Goal: Communication & Community: Answer question/provide support

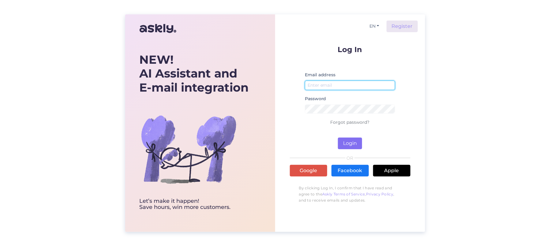
type input "[EMAIL_ADDRESS][DOMAIN_NAME]"
click at [347, 143] on button "Login" at bounding box center [350, 143] width 24 height 12
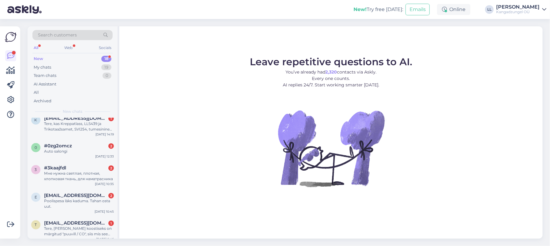
scroll to position [358, 0]
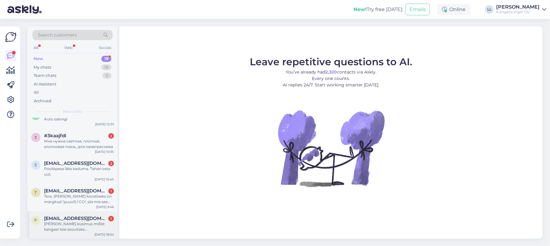
click at [87, 217] on span "[EMAIL_ADDRESS][DOMAIN_NAME]" at bounding box center [76, 218] width 64 height 6
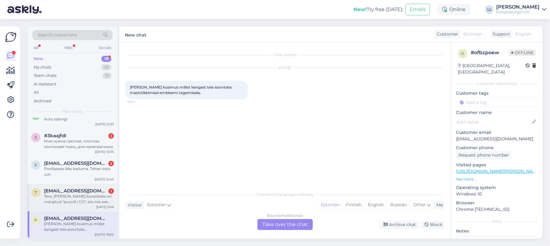
click at [87, 195] on div "Tere, [PERSON_NAME] koostiseks on märgitud "puuvill / CO", siis mis see CO on?" at bounding box center [79, 198] width 70 height 11
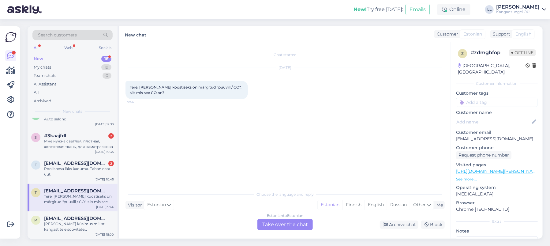
click at [288, 222] on div "Estonian to Estonian Take over the chat" at bounding box center [284, 224] width 55 height 11
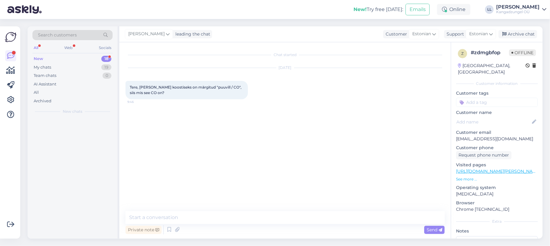
scroll to position [0, 0]
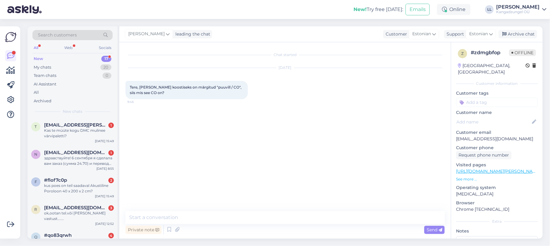
click at [214, 209] on div "Chat started [DATE] Tere, [PERSON_NAME] koostiseks on märgitud "puuvill / CO", …" at bounding box center [284, 140] width 331 height 196
click at [214, 218] on textarea at bounding box center [284, 217] width 319 height 13
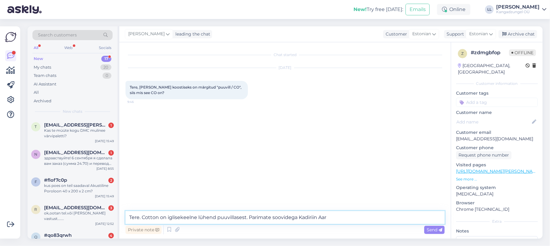
type textarea "Tere. Cotton on iglisekeelne lühend puuvillasest. Parimate soovidega Kadiriin A…"
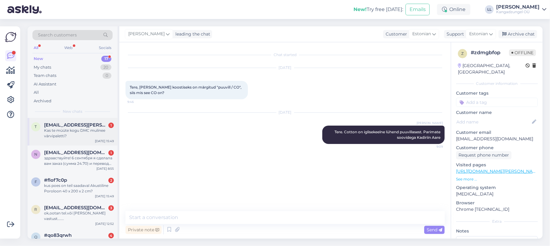
click at [78, 129] on div "Kas te müüte kogu DMC mulinee värvipaletti?" at bounding box center [79, 133] width 70 height 11
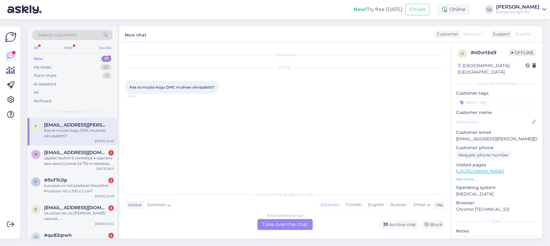
click at [285, 218] on div "Estonian to Estonian" at bounding box center [285, 216] width 36 height 6
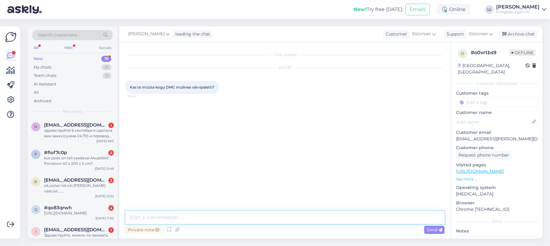
click at [206, 218] on textarea at bounding box center [284, 217] width 319 height 13
paste textarea "[URL][DOMAIN_NAME]"
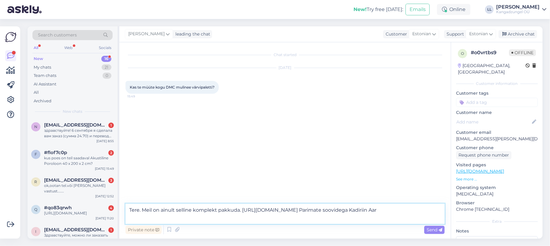
type textarea "Tere. Meil on ainult selline komplekt pakkuda. [URL][DOMAIN_NAME] Parimate soov…"
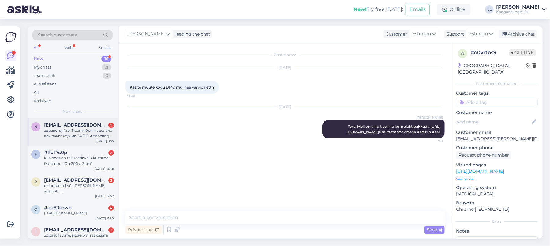
click at [80, 127] on span "[EMAIL_ADDRESS][DOMAIN_NAME]" at bounding box center [76, 125] width 64 height 6
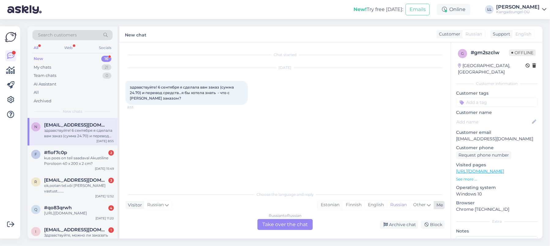
click at [328, 202] on div "Estonian" at bounding box center [330, 204] width 25 height 9
click at [284, 221] on div "Russian to Estonian Take over the chat" at bounding box center [284, 224] width 55 height 11
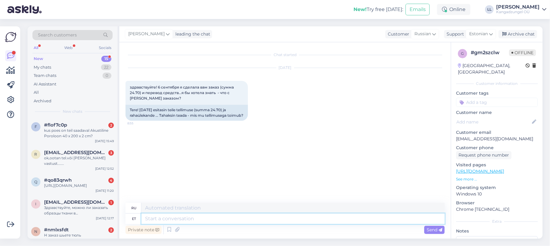
click at [222, 218] on textarea at bounding box center [292, 218] width 303 height 10
type textarea "e"
type textarea "Tere. t"
type textarea "Привет."
type textarea "Tere. teie"
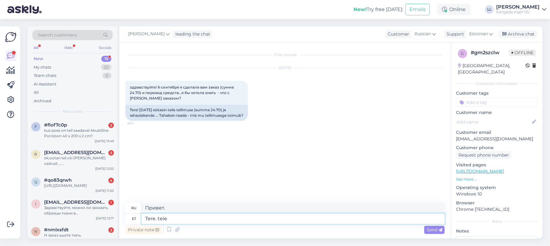
type textarea "Привет. ты"
type textarea "Tere."
type textarea "Привет."
type textarea "Tere. Teie"
type textarea "Привет. Ваш."
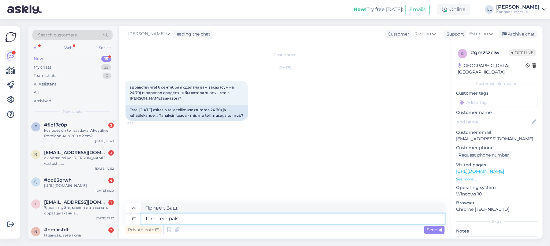
type textarea "Tere. Teie pakk"
type textarea "Здравствуйте. Ваша посылка."
type textarea "Tere. Teie pakk peaks o"
type textarea "Здравствуйте. Ваша посылка должна быть"
type textarea "Tere. Teie pakk peaks olema pakiautomaadis ja"
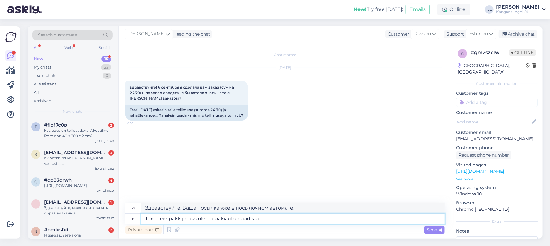
type textarea "Здравствуйте. Ваша посылка должна быть в посылочном автомате."
type textarea "Tere. Teie pakk peaks olema pakiautomaadis [PERSON_NAME] p"
type textarea "Здравствуйте. Ваша посылка должна быть в посылочном автомате, и ваш"
type textarea "Tere. Teie pakk peaks olema pakiautomaadis [PERSON_NAME] pe"
type textarea "Здравствуйте. Ваша посылка должна быть в пакомате, а ваш п"
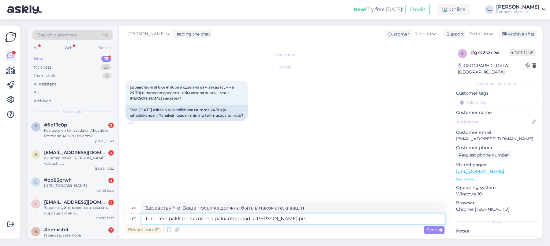
type textarea "Tere. Teie pakk peaks olema pakiautomaadis [PERSON_NAME] pea"
type textarea "Здравствуйте. Ваша посылка должна быть в посылочном автомате, и ваш персонал..."
type textarea "Tere. Teie pakk peaks olema pakiautomaadis [PERSON_NAME] peaks o"
type textarea "Здравствуйте. Ваша посылка должна быть в посылочном автомате, и вам следует..."
type textarea "Tere. Teie pakk peaks olema pakiautomaadis [PERSON_NAME] peaks olema s"
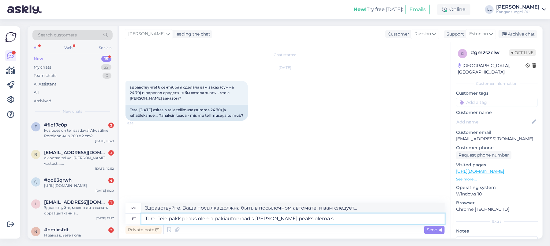
type textarea "Здравствуйте. Ваша посылка должна быть в посылочном автомате, и вы должны быть.…"
type textarea "Tere. Teie pakk peaks olema pakiautomaadis [PERSON_NAME] peaks olema sõnum ka"
type textarea "Здравствуйте. Ваша посылка уже в посылочном автомате, и вам должно быть отправл…"
type textarea "Tere. Teie pakk peaks olema pakiautomaadis [PERSON_NAME] peaks olema sõnum ka t"
type textarea "Здравствуйте. Ваша посылка должна быть в посылочном автомате, и ваше сообщение …"
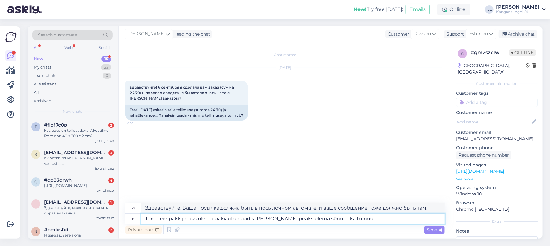
type textarea "Tere. Teie pakk peaks olema pakiautomaadis [PERSON_NAME] peaks olema sõnum ka t…"
type textarea "Здравствуйте. Ваша посылка уже в посылочном автомате, и вы должны были получить…"
type textarea "Tere. Teie pakk peaks olema pakiautomaadis [PERSON_NAME] peaks olema sõnum ka t…"
type textarea "Здравствуйте. Ваша посылка уже в посылочном автомате, и вы должны были получить…"
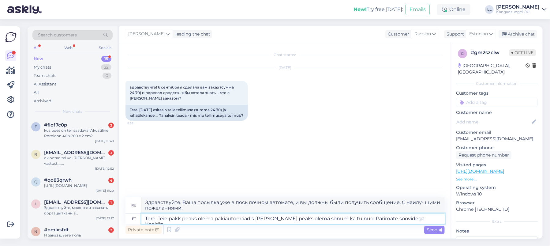
type textarea "Tere. Teie pakk peaks olema pakiautomaadis [PERSON_NAME] peaks olema sõnum ka t…"
type textarea "Здравствуйте. Ваша посылка уже в посылочном автомате, и вы должны были получить…"
type textarea "Tere. Teie pakk peaks olema pakiautomaadis [PERSON_NAME] peaks olema sõnum ka t…"
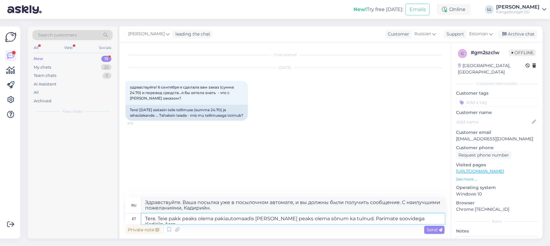
type textarea "Здравствуйте. Ваша посылка уже в посылочном автомате, и вы должны были получить…"
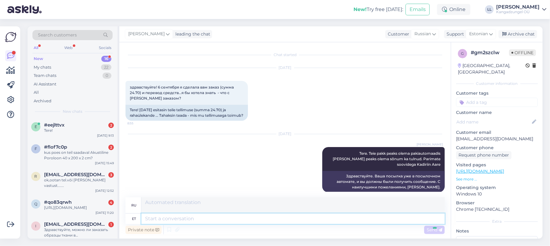
scroll to position [2, 0]
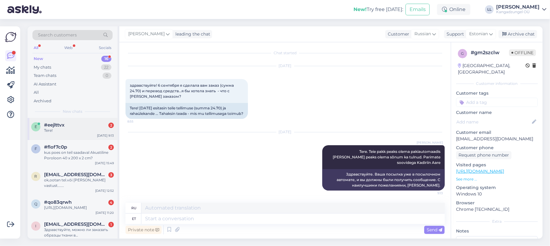
click at [85, 128] on div "Tere!" at bounding box center [79, 131] width 70 height 6
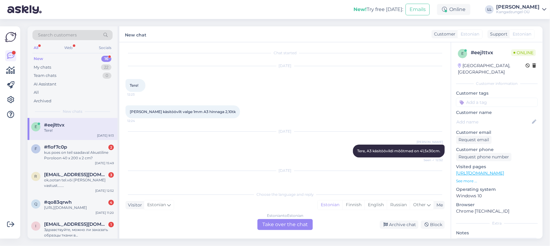
scroll to position [62, 0]
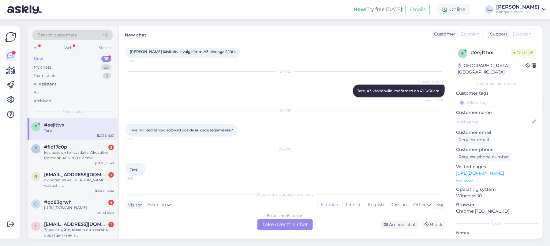
click at [281, 218] on div "Estonian to Estonian" at bounding box center [285, 216] width 36 height 6
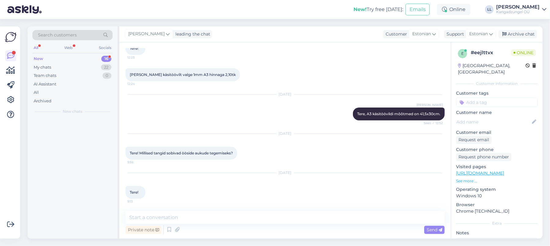
scroll to position [39, 0]
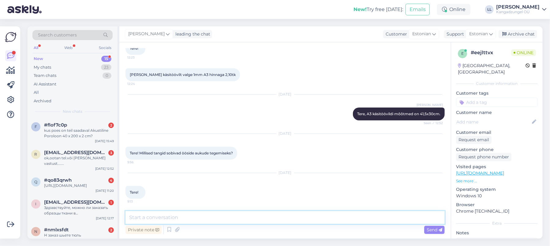
click at [209, 212] on textarea at bounding box center [284, 217] width 319 height 13
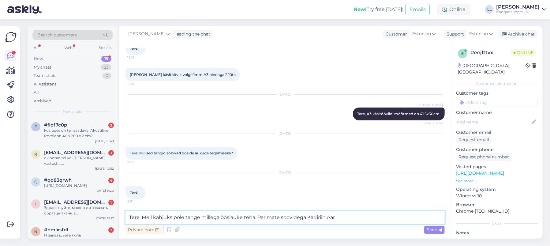
type textarea "Tere. Meil kahjuks pole tange millega öösiauke teha. Parimate soovidega Kadirii…"
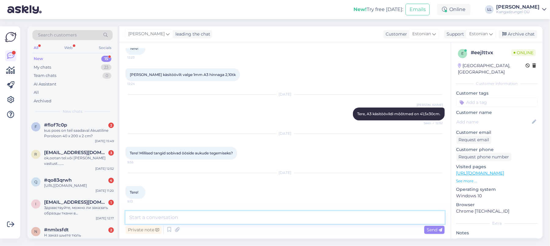
scroll to position [71, 0]
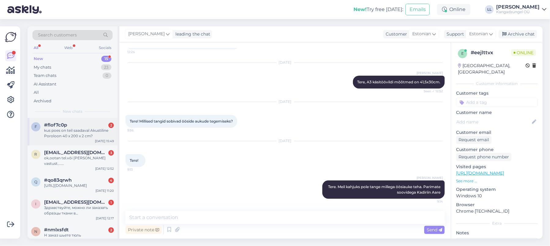
click at [81, 135] on div "kus poes on teil saadaval Akustiline Poroloon 40 x 200 x 2 cm?" at bounding box center [79, 133] width 70 height 11
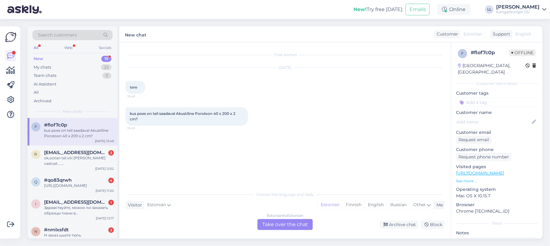
click at [275, 225] on div "Estonian to Estonian Take over the chat" at bounding box center [284, 224] width 55 height 11
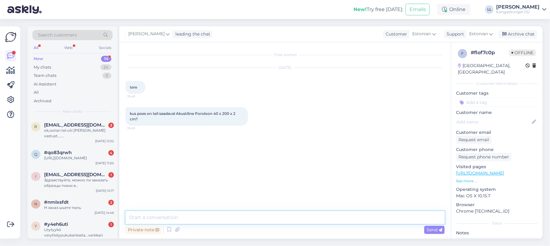
click at [191, 214] on textarea at bounding box center [284, 217] width 319 height 13
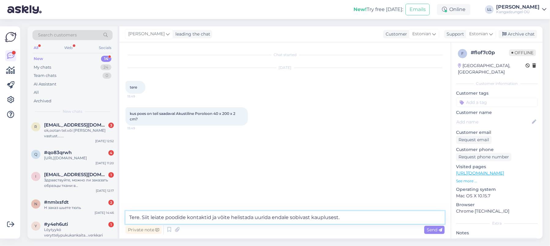
paste textarea "[URL][DOMAIN_NAME]"
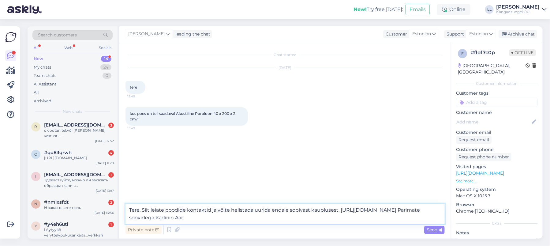
type textarea "Tere. Siit leiate poodide kontaktid ja võite helistada uurida endale sobivast k…"
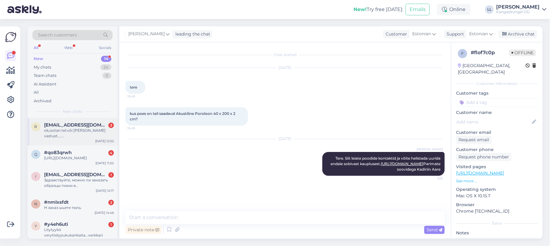
click at [81, 128] on div "ok,ootan tel.või [PERSON_NAME] vastust......." at bounding box center [79, 133] width 70 height 11
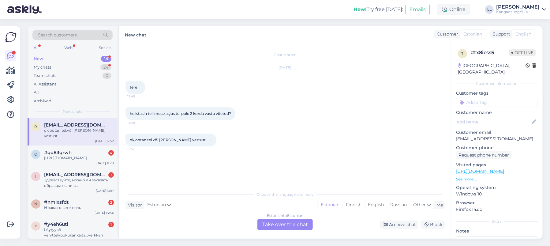
click at [307, 222] on div "Estonian to Estonian Take over the chat" at bounding box center [284, 224] width 55 height 11
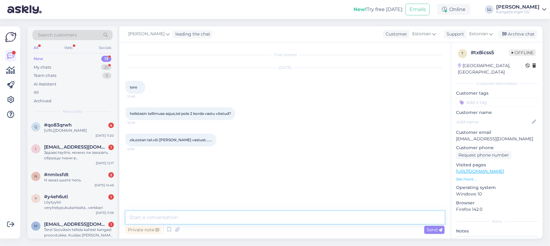
click at [196, 216] on textarea at bounding box center [284, 217] width 319 height 13
type textarea "Tere. Teie pakk [PERSON_NAME] 9.09. Parimate soovidega Kadiriin Aare"
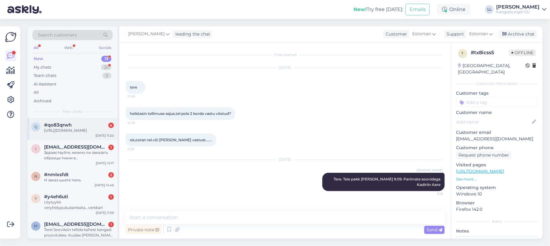
click at [76, 123] on div "#qo83qrwh 4" at bounding box center [79, 125] width 70 height 6
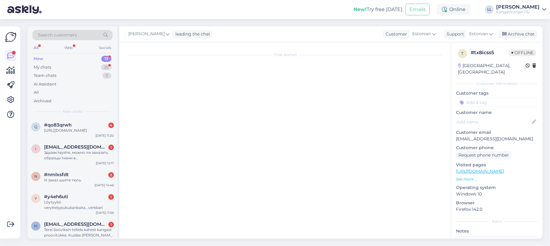
scroll to position [2, 0]
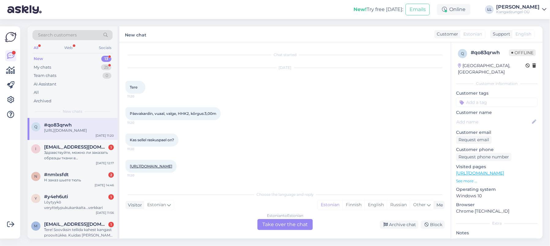
click at [288, 225] on div "Estonian to Estonian Take over the chat" at bounding box center [284, 224] width 55 height 11
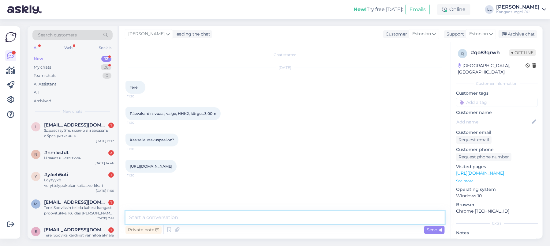
click at [203, 216] on textarea at bounding box center [284, 217] width 319 height 13
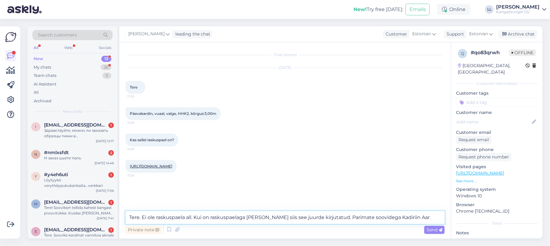
type textarea "Tere. Ei ole raskuspaela all. Kui on raskuspaelaga [PERSON_NAME] siis see juurd…"
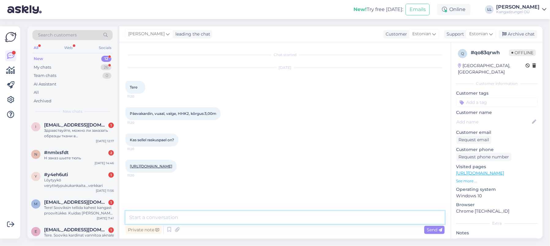
scroll to position [24, 0]
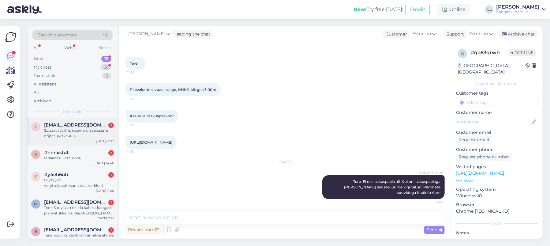
click at [83, 126] on span "[EMAIL_ADDRESS][DOMAIN_NAME]" at bounding box center [76, 125] width 64 height 6
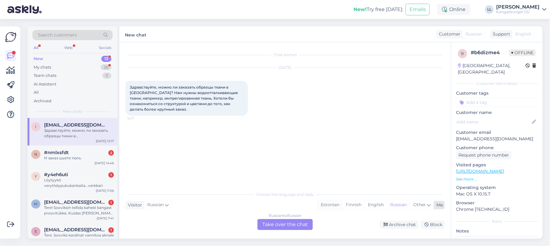
click at [328, 203] on div "Estonian" at bounding box center [330, 204] width 25 height 9
click at [268, 222] on div "Russian to Estonian Take over the chat" at bounding box center [284, 224] width 55 height 11
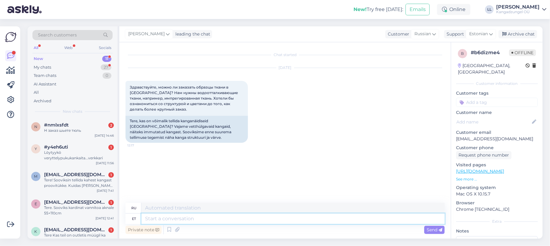
click at [214, 217] on textarea at bounding box center [292, 218] width 303 height 10
type textarea "Tere."
type textarea "Привет."
type textarea "Tere. Ikka s"
type textarea "Привет. Всё ещё"
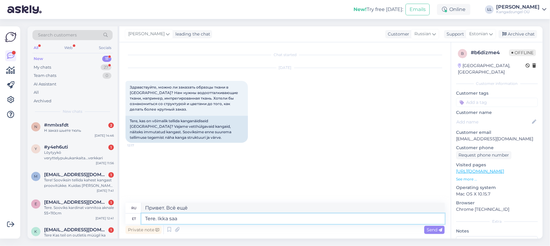
type textarea "Tere. Ikka saab"
type textarea "Здравствуйте. Всё ещё доступно."
type textarea "Tere. Ikka saab"
type textarea "Привет. Ты всё ещё можешь"
type textarea "Tere. Ikka saab tellida"
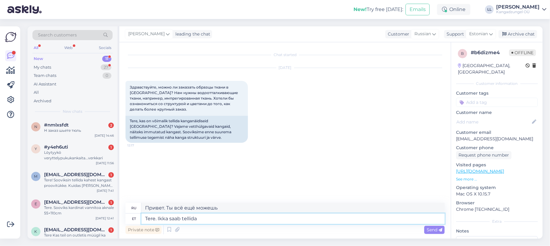
type textarea "Здравствуйте. Вы всё ещё можете сделать заказ."
click at [212, 220] on textarea "Tere. Ikka saab tellida" at bounding box center [292, 218] width 303 height 10
type textarea "Tere. Ikka saab tellida. Näidis"
type textarea "Здравствуйте. Вы всё ещё можете заказать. Образец."
type textarea "Tere. Ikka saab tellida. Näidis maksab"
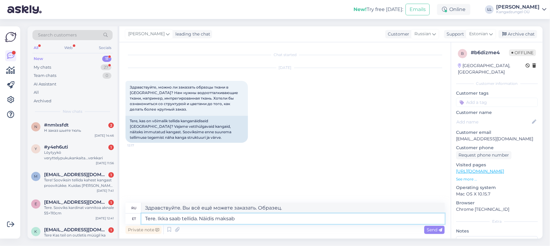
type textarea "Здравствуйте. Вы всё ещё можете заказать. Стоимость образца."
type textarea "Tere. Ikka saab tellida. Näidis maksab 1"
type textarea "Здравствуйте. Вы всё ещё можете заказать. Стоимость образца: 1."
type textarea "Tere. Ikka saab tellida. Näidis maksab 1 €."
type textarea "Здравствуйте. Вы всё ещё можете сделать заказ. Стоимость образца — 1 евро."
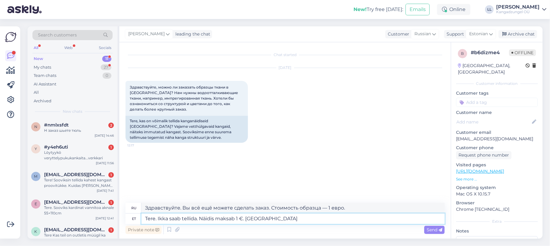
type textarea "Tere. Ikka saab tellida. Näidis maksab 1 €. [GEOGRAPHIC_DATA]"
type textarea "Здравствуйте. Вы всё ещё можете заказать. Стоимость образца 1 евро. [GEOGRAPHIC…"
type textarea "Tere. Ikka saab tellida. Näidis maksab 1 €. Soome saatmine"
type textarea "Здравствуйте. Вы всё ещё можете заказать. Стоимость образца — 1 евро. Доставка …"
type textarea "Tere. Ikka saab tellida. Näidis maksab 1 €. Soome saatmine 12,5"
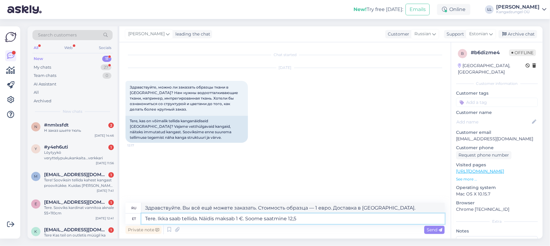
type textarea "Здравствуйте. Вы всё ещё можете заказать. Стоимость образца — 1 евро. Доставка …"
type textarea "Tere. Ikka saab tellida. Näidis maksab 1 €. Soome saatmine 12,50€"
type textarea "Здравствуйте. Вы всё ещё можете заказать. Стоимость образца — 1 евро. Доставка …"
type textarea "Tere. Ikka saab tellida. Näidis maksab 1 €. Soome saatmine 12,50€."
type textarea "Здравствуйте. Вы всё ещё можете сделать заказ. Стоимость образца — 1 евро. Дост…"
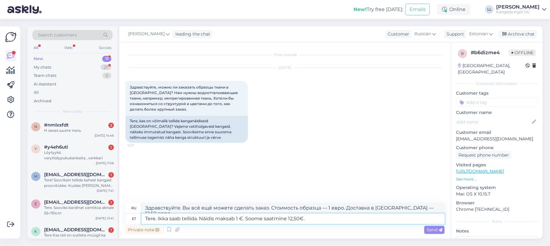
paste textarea "[URL][DOMAIN_NAME]"
type textarea "Tere. Ikka saab tellida. Näidis maksab 1 €. Soome saatmine 12,50€. [URL][DOMAIN…"
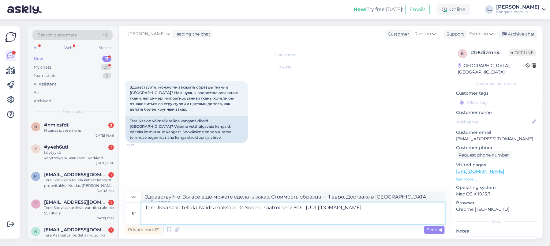
type textarea "Здравствуйте. Вы всё ещё можете сделать заказ. Стоимость образца — 1 евро. Дост…"
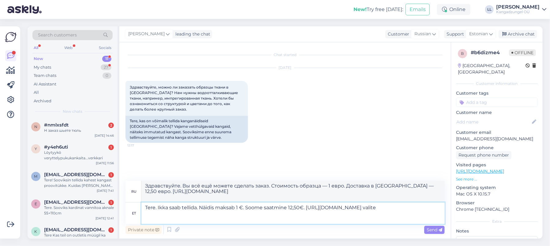
type textarea "Tere. Ikka saab tellida. Näidis maksab 1 €. Soome saatmine 12,50€. [URL][DOMAIN…"
type textarea "Здравствуйте. Вы всё ещё можете сделать заказ. Стоимость образца — 1 евро. Дост…"
type textarea "Tere. Ikka saab tellida. Näidis maksab 1 €. Soome saatmine 12,50€. [URL][DOMAIN…"
type textarea "Здравствуйте. Вы всё ещё можете сделать заказ. Стоимость образца — 1 евро. Дост…"
type textarea "Tere. Ikka saab tellida. Näidis maksab 1 €. Soome saatmine 12,50€. [URL][DOMAIN…"
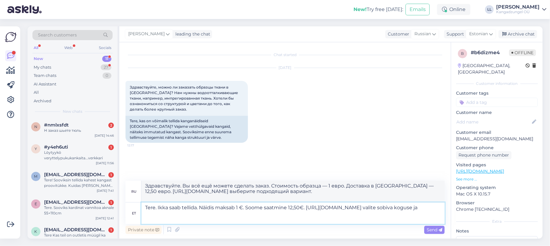
type textarea "Здравствуйте. Вы всё ещё можете сделать заказ. Стоимость образца — 1 евро. Дост…"
type textarea "Tere. Ikka saab tellida. Näidis maksab 1 €. Soome saatmine 12,50€. [URL][DOMAIN…"
type textarea "Здравствуйте. Вы всё ещё можете сделать заказ. Стоимость образца — 1 евро. Дост…"
type textarea "Tere. Ikka saab tellida. Näidis maksab 1 €. Soome saatmine 12,50€. [URL][DOMAIN…"
type textarea "Здравствуйте. Вы всё ещё можете заказать. Стоимость образца — 1 евро. Доставка …"
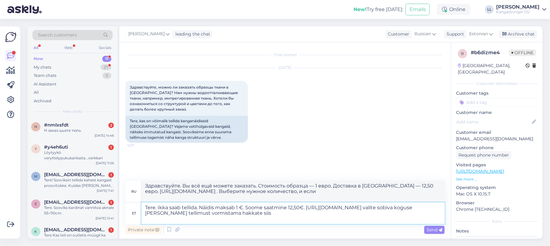
type textarea "Tere. Ikka saab tellida. Näidis maksab 1 €. Soome saatmine 12,50€. [URL][DOMAIN…"
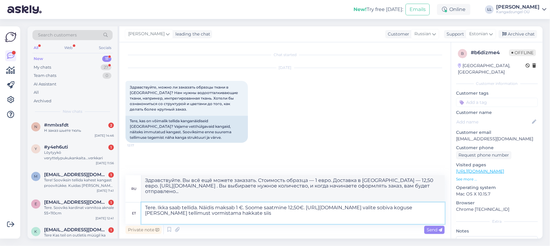
type textarea "Здравствуйте. Вы всё ещё можете сделать заказ. Стоимость образца — 1 евро. Дост…"
type textarea "Tere. Ikka saab tellida. Näidis maksab 1 €. Soome saatmine 12,50€. [URL][DOMAIN…"
type textarea "Здравствуйте. Вы всё ещё можете сделать заказ. Стоимость образца — 1 евро. Дост…"
type textarea "Tere. Ikka saab tellida. Näidis maksab 1 €. Soome saatmine 12,50€. [URL][DOMAIN…"
type textarea "Здравствуйте. Вы всё ещё можете сделать заказ. Стоимость образца — 1 евро. Дост…"
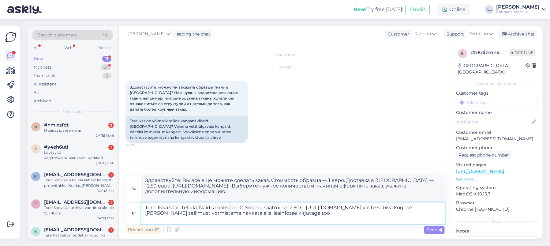
type textarea "Tere. Ikka saab tellida. Näidis maksab 1 €. Soome saatmine 12,50€. [URL][DOMAIN…"
type textarea "Здравствуйте. Вы всё ещё можете сделать заказ. Стоимость образца — 1 евро. Дост…"
type textarea "Tere. Ikka saab tellida. Näidis maksab 1 €. Soome saatmine 12,50€. [URL][DOMAIN…"
type textarea "Здравствуйте. Вы всё ещё можете сделать заказ. Стоимость образца — 1 евро. Дост…"
type textarea "Tere. Ikka saab tellida. Näidis maksab 1 €. Soome saatmine 12,50€. [URL][DOMAIN…"
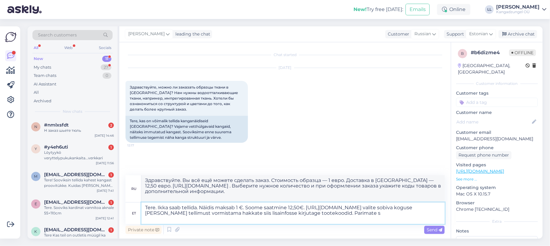
type textarea "Здравствуйте. Вы всё ещё можете сделать заказ. Стоимость образца — 1 евро. Дост…"
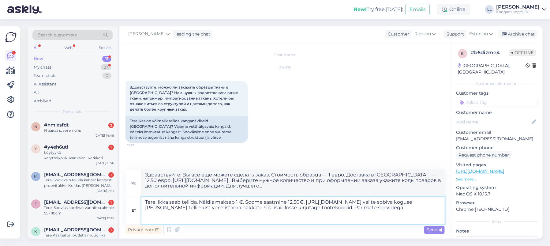
type textarea "Tere. Ikka saab tellida. Näidis maksab 1 €. Soome saatmine 12,50€. [URL][DOMAIN…"
type textarea "Здравствуйте. Вы всё ещё можете сделать заказ. Стоимость образца — 1 евро. Дост…"
type textarea "Tere. Ikka saab tellida. Näidis maksab 1 €. Soome saatmine 12,50€. [URL][DOMAIN…"
type textarea "Здравствуйте. Вы всё ещё можете заказать. Стоимость образца — 1 евро. Доставка …"
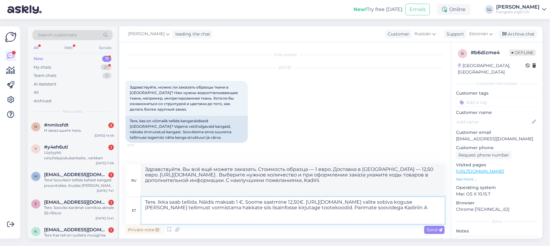
type textarea "Tere. Ikka saab tellida. Näidis maksab 1 €. Soome saatmine 12,50€. [URL][DOMAIN…"
type textarea "Здравствуйте. Вы всё ещё можете заказать. Стоимость образца — 1 евро. Доставка …"
type textarea "Tere. Ikka saab tellida. Näidis maksab 1 €. Soome saatmine 12,50€. [URL][DOMAIN…"
type textarea "Здравствуйте. Вы всё ещё можете заказать. Стоимость образца — 1 евро. Доставка …"
type textarea "Tere. Ikka saab tellida. Näidis maksab 1 €. Soome saatmine 12,50€. [URL][DOMAIN…"
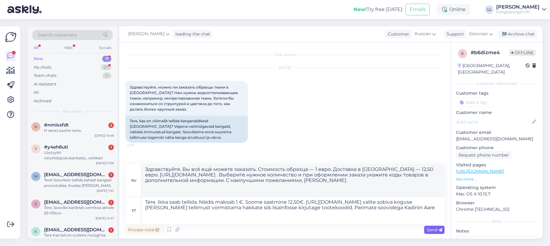
click at [433, 229] on span "Send" at bounding box center [434, 230] width 16 height 6
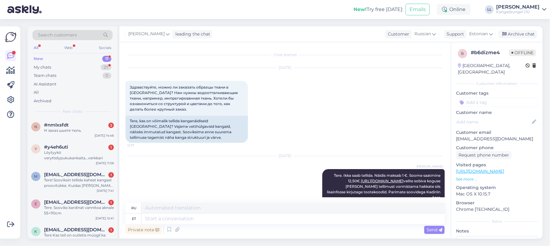
scroll to position [79, 0]
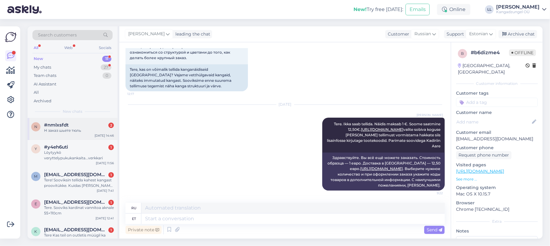
click at [52, 124] on span "#nmlxsfdt" at bounding box center [56, 125] width 24 height 6
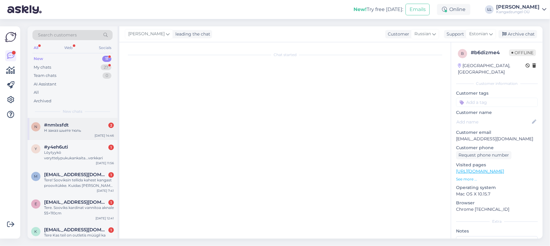
scroll to position [0, 0]
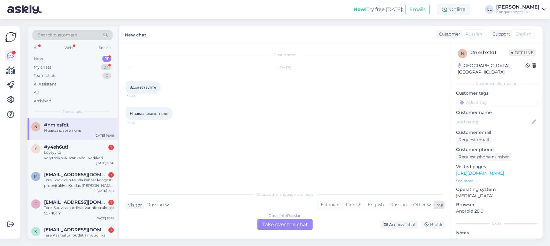
click at [325, 204] on div "Estonian" at bounding box center [330, 204] width 25 height 9
click at [289, 221] on div "Russian to Estonian Take over the chat" at bounding box center [284, 224] width 55 height 11
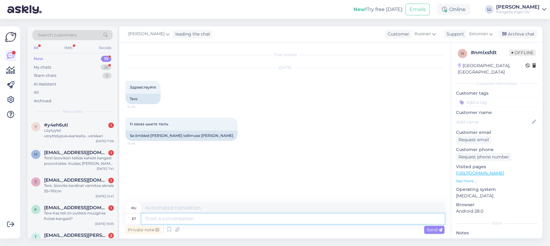
click at [199, 213] on textarea at bounding box center [292, 218] width 303 height 10
type textarea "Tere."
type textarea "Привет."
type textarea "Tere. Siit"
type textarea "Привет. Отсюда."
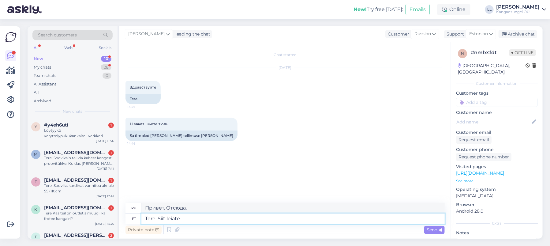
type textarea "Tere. Siit leiate"
type textarea "Привет. Здесь вы можете найти"
type textarea "Tere. Siit leiate meie"
type textarea "Привет. Здесь вы можете найти наш"
type textarea "Tere. Siit leiate meie koostööparterid"
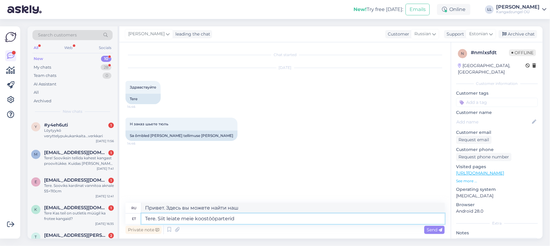
type textarea "Здравствуйте. Здесь вы можете найти наших партнёров по сотрудничеству."
paste textarea "[URL][DOMAIN_NAME]"
type textarea "Tere. Siit leiate meie koostööparterid [URL][DOMAIN_NAME]"
type textarea "Здравствуйте. Найти наших партнёров можно здесь: [URL][DOMAIN_NAME]"
type textarea "Tere. Siit leiate meie koostööparterid [URL][DOMAIN_NAME] Pa"
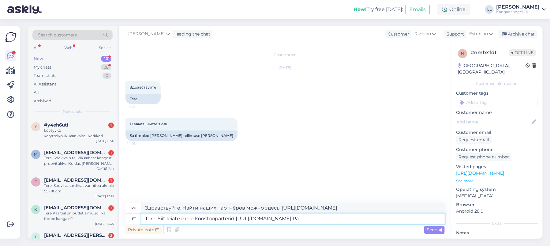
type textarea "Здравствуйте. Наших партнёров по сотрудничеству вы найдёте здесь: [URL][DOMAIN_…"
type textarea "Tere. Siit leiate meie koostööparterid [URL][DOMAIN_NAME] Parimat"
type textarea "Здравствуйте. Здесь вы можете найти наших партнёров по сотрудничеству [URL][DOM…"
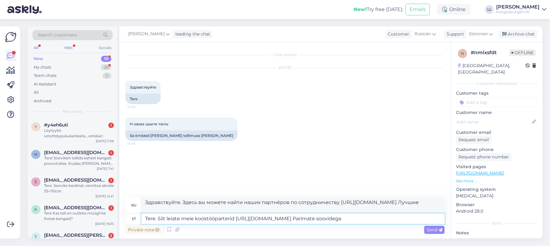
type textarea "Tere. Siit leiate meie koostööparterid [URL][DOMAIN_NAME] Parimate soovidega"
type textarea "Здравствуйте. Здесь вы можете найти наших партнёров по сотрудничеству [URL][DOM…"
type textarea "Tere. Siit leiate meie koostööparterid [URL][DOMAIN_NAME] Parimate soovidega Ka…"
type textarea "Здравствуйте. Здесь вы можете найти наших партнёров по сотрудничеству [URL][DOM…"
type textarea "Tere. Siit leiate meie koostööparterid [URL][DOMAIN_NAME] Parimate soovidega Ka…"
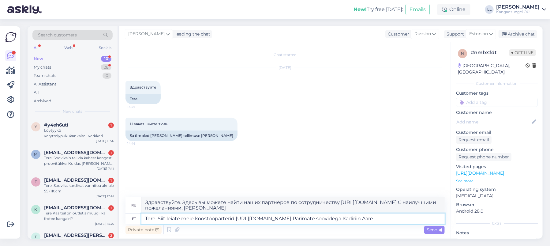
type textarea "Здравствуйте. Здесь вы можете найти наших партнёров по сотрудничеству [URL][DOM…"
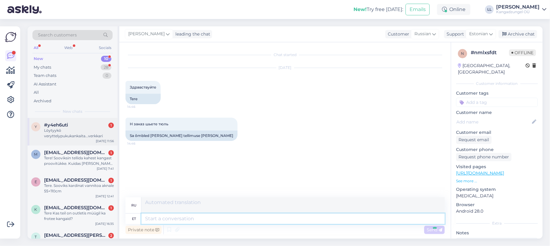
scroll to position [22, 0]
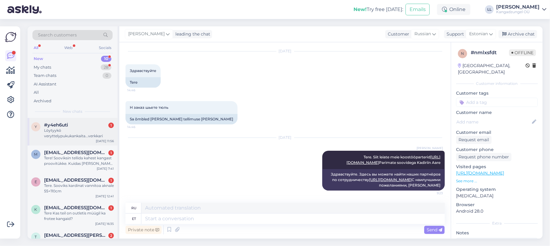
click at [67, 133] on div "Löytyykö veryttelypukukankaita...verkkari" at bounding box center [79, 133] width 70 height 11
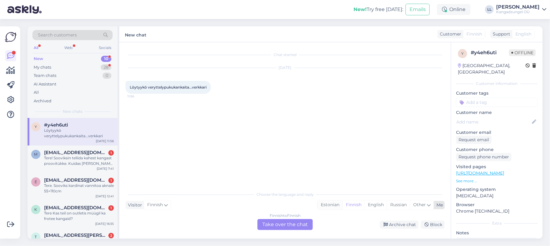
click at [329, 204] on div "Estonian" at bounding box center [330, 204] width 25 height 9
click at [285, 221] on div "Finnish to Estonian Take over the chat" at bounding box center [284, 224] width 55 height 11
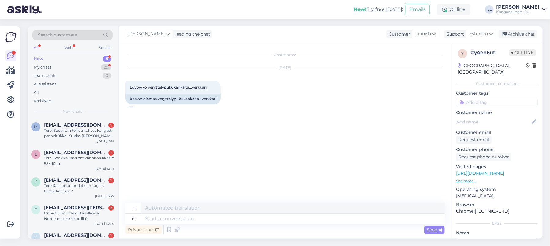
drag, startPoint x: 62, startPoint y: 132, endPoint x: 125, endPoint y: 129, distance: 62.8
click at [62, 132] on div "Tere! Sooviksin tellida kahest kangast proovitükke. Kuidas [PERSON_NAME] saan?" at bounding box center [79, 133] width 70 height 11
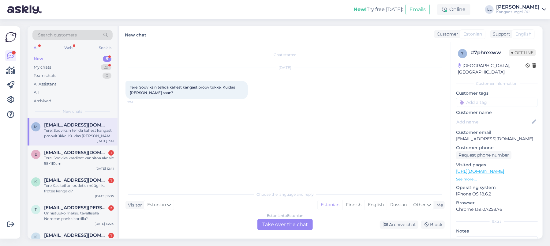
click at [289, 223] on div "Estonian to Estonian Take over the chat" at bounding box center [284, 224] width 55 height 11
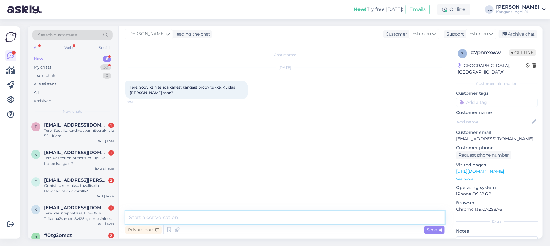
click at [192, 216] on textarea at bounding box center [284, 217] width 319 height 13
paste textarea "[URL][DOMAIN_NAME][PERSON_NAME]"
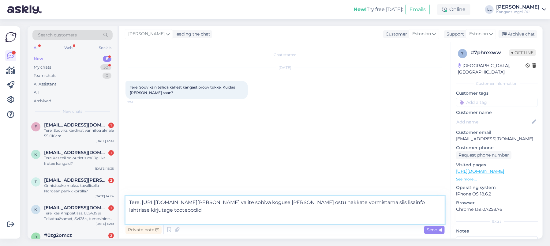
click at [142, 216] on textarea "Tere. [URL][DOMAIN_NAME][PERSON_NAME] valite sobiva koguse [PERSON_NAME] ostu h…" at bounding box center [284, 210] width 319 height 28
click at [162, 216] on textarea "Tere. [URL][DOMAIN_NAME][PERSON_NAME] valite sobiva koguse [PERSON_NAME] ostu h…" at bounding box center [284, 210] width 319 height 28
type textarea "Tere. [URL][DOMAIN_NAME][PERSON_NAME] valite sobiva koguse [PERSON_NAME] ostu h…"
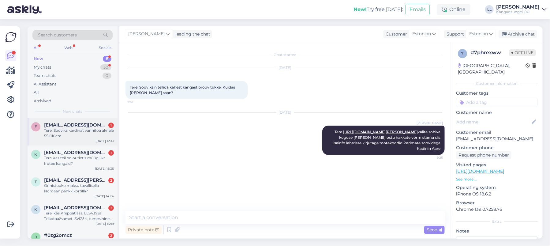
click at [78, 130] on div "Tere. Sooviks kardinat vannitoa aknale 55×110cm" at bounding box center [79, 133] width 70 height 11
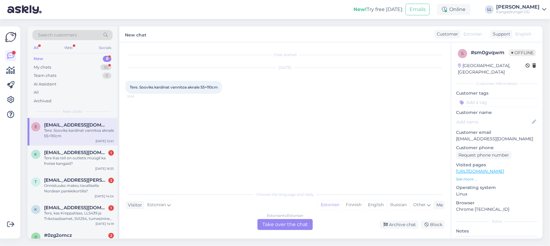
drag, startPoint x: 296, startPoint y: 222, endPoint x: 190, endPoint y: 206, distance: 107.0
click at [296, 222] on div "Estonian to Estonian Take over the chat" at bounding box center [284, 224] width 55 height 11
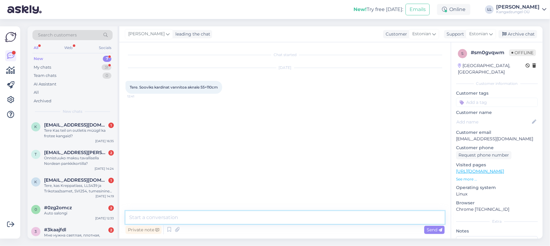
click at [179, 216] on textarea at bounding box center [284, 217] width 319 height 13
paste textarea "[URL][DOMAIN_NAME]"
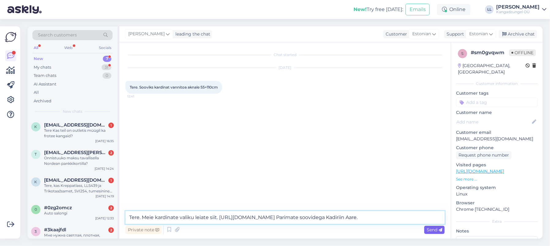
type textarea "Tere. Meie kardinate valiku leiate siit. [URL][DOMAIN_NAME] Parimate soovidega …"
drag, startPoint x: 432, startPoint y: 229, endPoint x: 329, endPoint y: 203, distance: 105.9
click at [432, 229] on span "Send" at bounding box center [434, 230] width 16 height 6
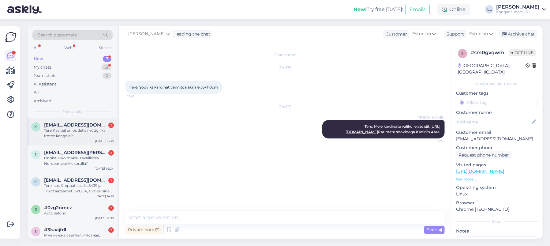
click at [82, 129] on div "Tere Kas teil on outletis müügil ka frotee kangaid?" at bounding box center [79, 133] width 70 height 11
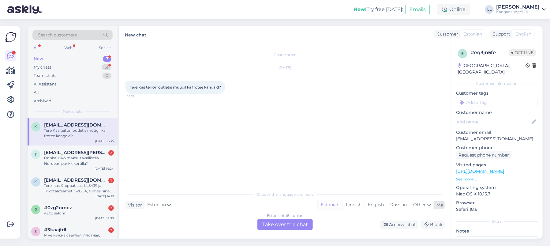
click at [325, 204] on div "Estonian" at bounding box center [330, 204] width 25 height 9
click at [293, 225] on div "Estonian to Estonian Take over the chat" at bounding box center [284, 224] width 55 height 11
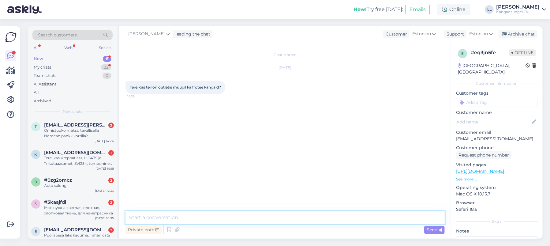
click at [199, 216] on textarea at bounding box center [284, 217] width 319 height 13
paste textarea "[URL][DOMAIN_NAME]"
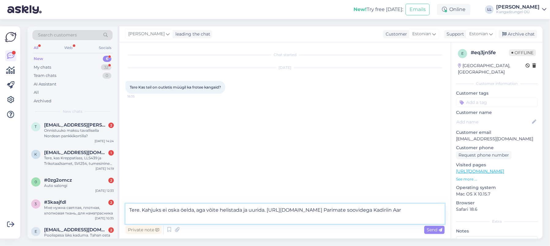
type textarea "Tere. Kahjuks ei oska öelda, aga võite helistada ja uurida. [URL][DOMAIN_NAME] …"
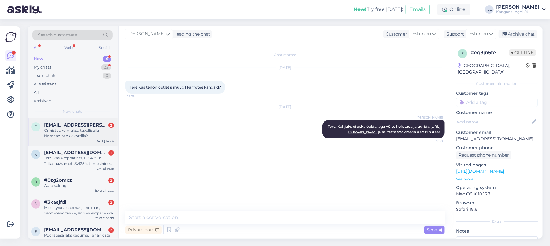
click at [76, 130] on div "Onnistuuko maksu tavallisella Nordean pankkikortilla?" at bounding box center [79, 133] width 70 height 11
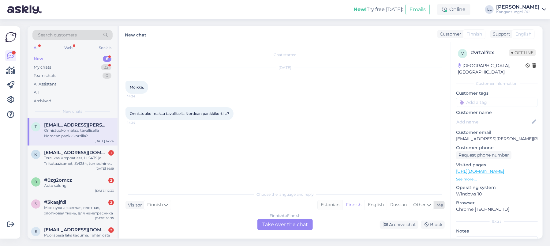
click at [327, 203] on div "Estonian" at bounding box center [330, 204] width 25 height 9
click at [283, 221] on div "Finnish to Estonian Take over the chat" at bounding box center [284, 224] width 55 height 11
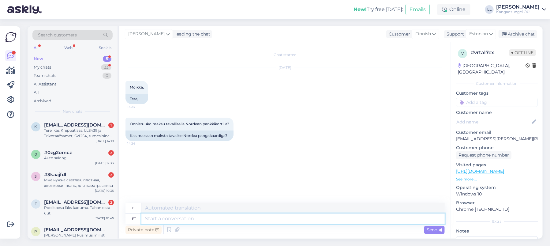
click at [207, 216] on textarea at bounding box center [292, 218] width 303 height 10
type textarea "I"
type textarea "Tere."
type textarea "Hei"
type textarea "Tere. I"
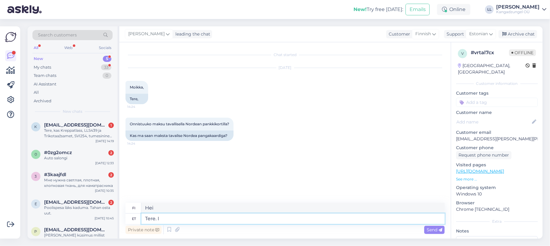
type textarea "Hei."
type textarea "Tere. Ikka k"
type textarea "Hei. [GEOGRAPHIC_DATA]"
type textarea "Tere. Ikka kui o"
type textarea "Hei. Vaikka"
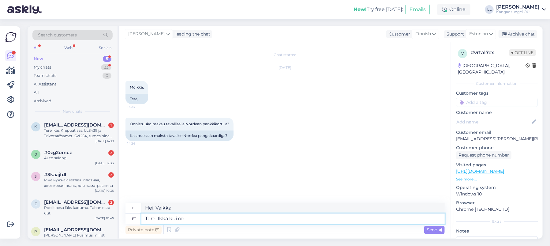
type textarea "Tere. Ikka kui on"
type textarea "Hei. Vaikka se olisikin"
type textarea "Tere. Ikka kui on visa võ"
type textarea "Hei. Vaikka se olisikin jatkuvaa"
type textarea "Tere. Ikka kui on visa või ma"
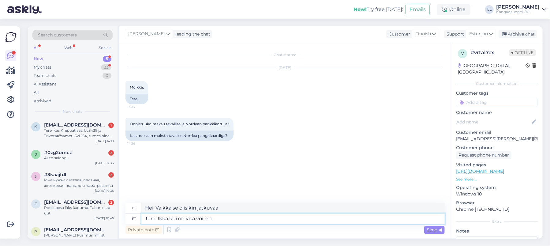
type textarea "Hei. Vaikka se olisikin jatkuvaa tai"
type textarea "Tere. Ikka kui on visa või [PERSON_NAME]"
type textarea "Hei. Vaikka se olisi itsepäinen tai itsepäinen"
type textarea "Tere. Ikka kui on visa või maestro."
type textarea "Hei. Vaikka se olisi ruuvipenkki tai maestro."
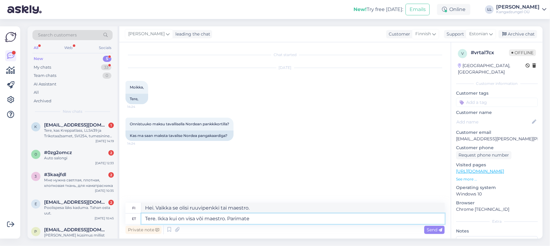
type textarea "Tere. Ikka kui on visa või maestro. Parimate s"
type textarea "Hei. Vaikka kyseessä olisi Visa tai Maestro. Paras vaihtoehto."
type textarea "Tere. Ikka kui on visa või maestro. Parimate soovidega"
type textarea "Hei. Vaikka kyseessä olisi Visa tai Maestro. Onnea."
type textarea "Tere. Ikka kui on visa või maestro. Parimate soovidega Kadiriin"
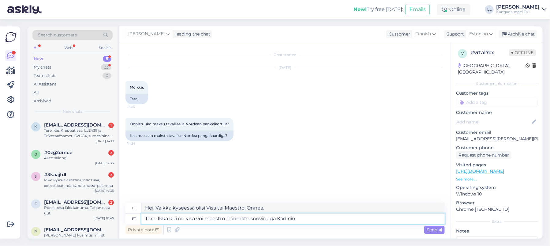
type textarea "Hei. Vaikka kyseessä olisi ruuvipenkki tai maestro. Onnea Kadiri."
type textarea "Tere. Ikka kui on visa või maestro. Parimate soovidega Kadiriin A"
type textarea "Hei. Vaikka se on ruuvipenkki tai maestro. Terveisin, Kadiriin"
type textarea "Tere. Ikka kui on visa või maestro. Parimate soovidega Kadiriin Aare"
type textarea "Hei. Vaikka se on sitkeyttä tai maestroa. Terveisin, Kadiriin Aare"
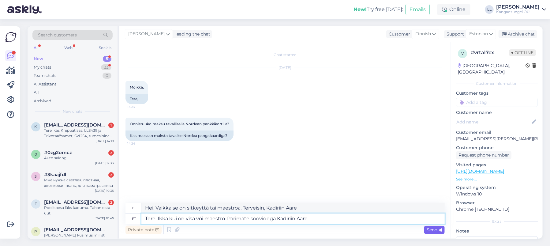
type textarea "Tere. Ikka kui on visa või maestro. Parimate soovidega Kadiriin Aare"
click at [433, 227] on span "Send" at bounding box center [434, 230] width 16 height 6
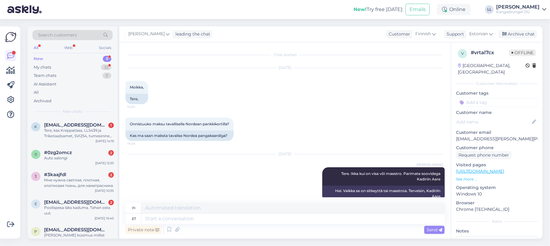
scroll to position [11, 0]
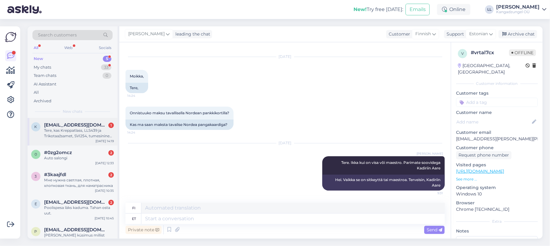
click at [67, 124] on span "[EMAIL_ADDRESS][DOMAIN_NAME]" at bounding box center [76, 125] width 64 height 6
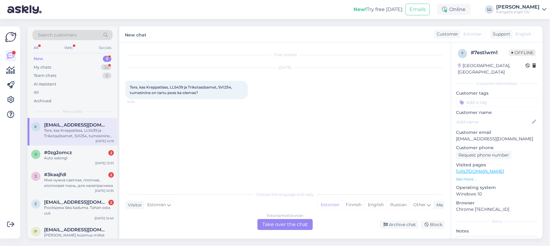
drag, startPoint x: 296, startPoint y: 221, endPoint x: 287, endPoint y: 220, distance: 9.3
click at [296, 221] on div "Estonian to Estonian Take over the chat" at bounding box center [284, 224] width 55 height 11
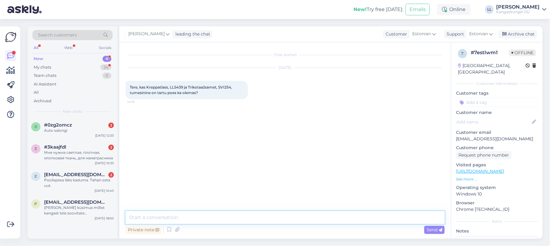
click at [203, 215] on textarea at bounding box center [284, 217] width 319 height 13
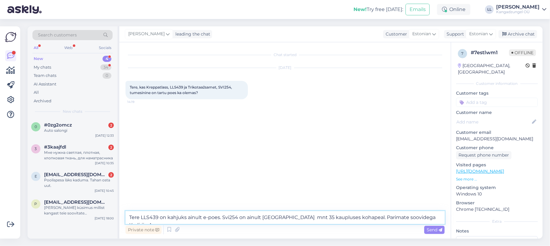
type textarea "Tere LLS439 on kahjuks ainult e-poes. Svi254 on ainult [GEOGRAPHIC_DATA] mnt 35…"
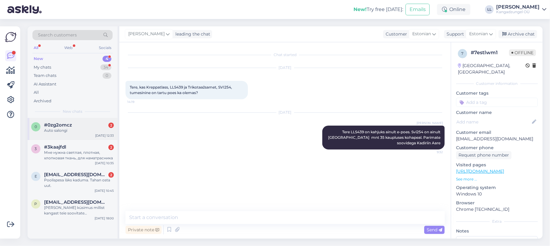
click at [81, 128] on div "Auto salongi" at bounding box center [79, 131] width 70 height 6
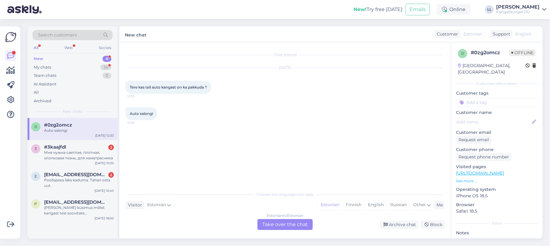
click at [304, 224] on div "Estonian to Estonian Take over the chat" at bounding box center [284, 224] width 55 height 11
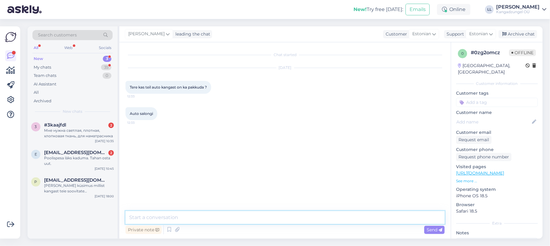
click at [196, 212] on textarea at bounding box center [284, 217] width 319 height 13
paste textarea "[URL][DOMAIN_NAME][PERSON_NAME]"
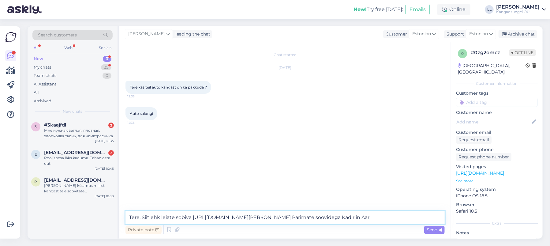
type textarea "Tere. Siit ehk leiate sobiva [URL][DOMAIN_NAME][PERSON_NAME] Parimate soovidega…"
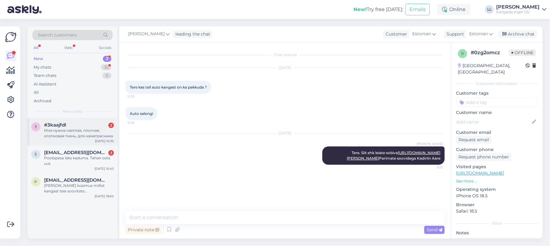
click at [60, 128] on div "Мне нужна светлая, плотная, хлопковая ткань, для наматрасника" at bounding box center [79, 133] width 70 height 11
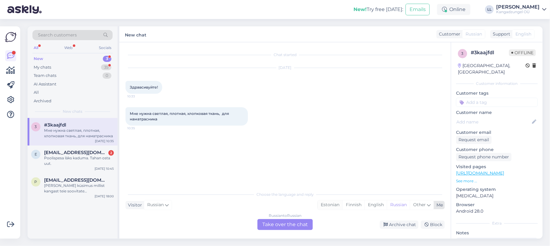
click at [333, 202] on div "Estonian" at bounding box center [330, 204] width 25 height 9
click at [288, 223] on div "Russian to Estonian Take over the chat" at bounding box center [284, 224] width 55 height 11
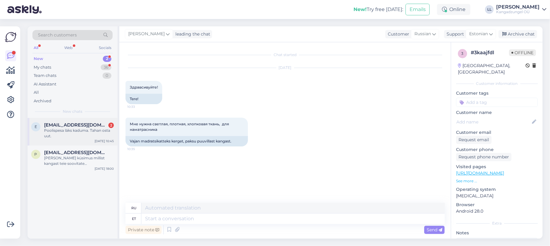
click at [60, 130] on div "Poolispesa läks kaduma. Tahan osta uut." at bounding box center [79, 133] width 70 height 11
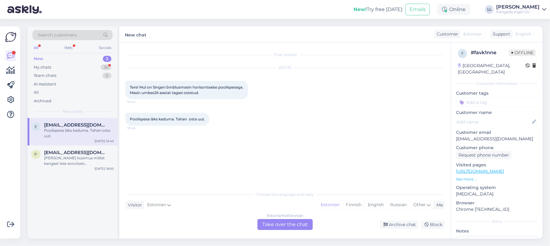
drag, startPoint x: 294, startPoint y: 222, endPoint x: 242, endPoint y: 217, distance: 52.6
click at [294, 222] on div "Estonian to Estonian Take over the chat" at bounding box center [284, 224] width 55 height 11
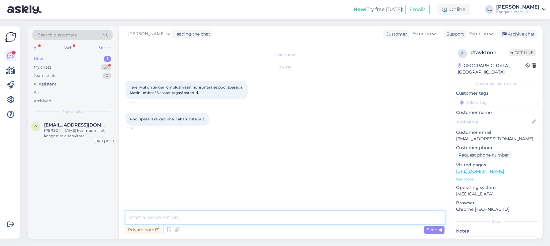
click at [188, 217] on textarea at bounding box center [284, 217] width 319 height 13
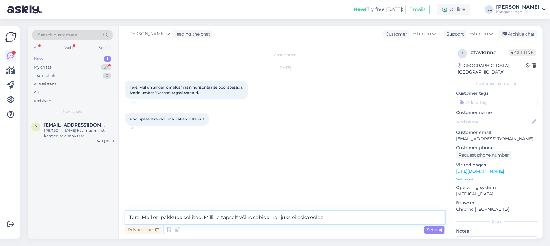
paste textarea "[URL][DOMAIN_NAME]"
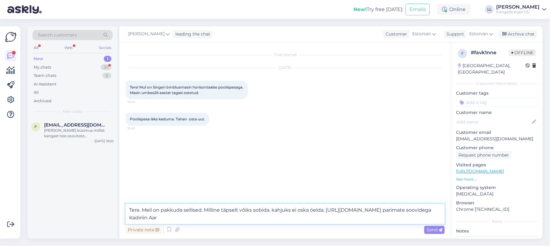
type textarea "Tere. Meil on pakkuda sellised. Milline täpselt võiks sobida. kahjuks ei oska ö…"
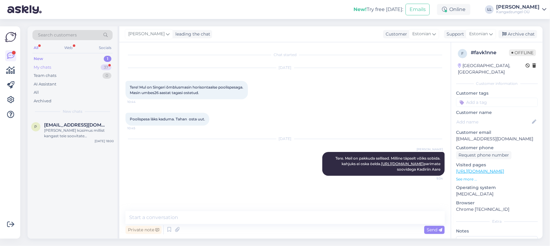
click at [57, 67] on div "My chats 37" at bounding box center [72, 67] width 80 height 9
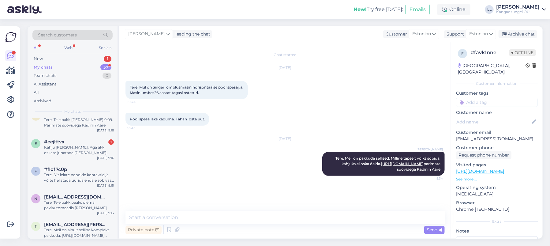
scroll to position [245, 0]
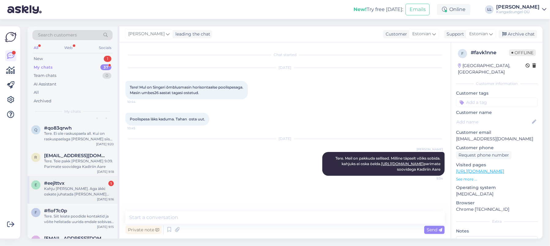
click at [85, 186] on div "Kahju [PERSON_NAME]. Aga äkki oskate juhatada [PERSON_NAME] [PERSON_NAME] võiks…" at bounding box center [79, 191] width 70 height 11
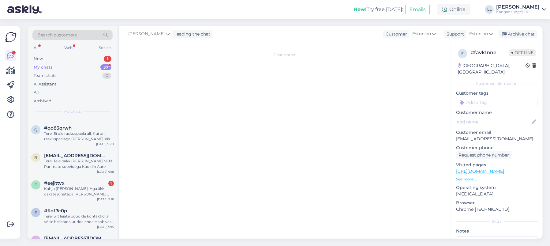
scroll to position [102, 0]
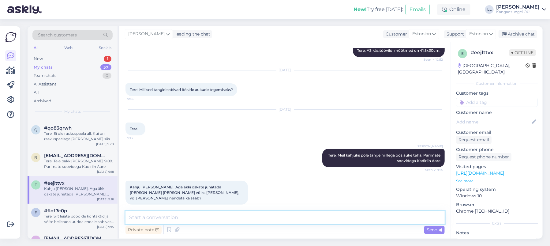
click at [221, 216] on textarea at bounding box center [284, 217] width 319 height 13
type textarea "[PERSON_NAME] ööse Te soovite panna? Kas suured või väikesed?"
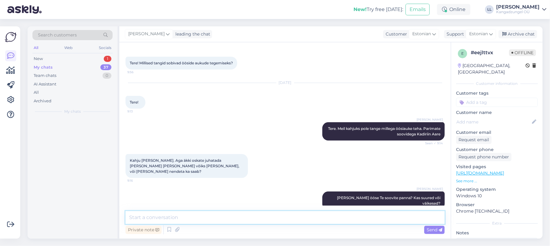
scroll to position [0, 0]
